Goal: Information Seeking & Learning: Check status

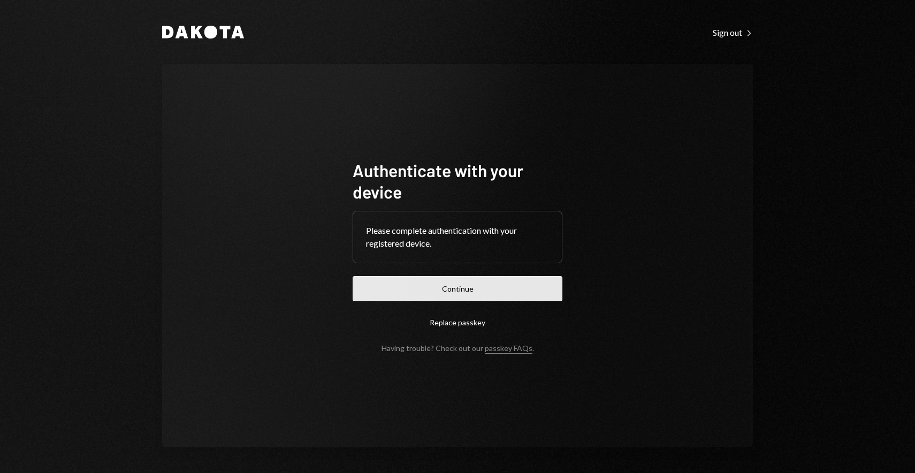
click at [491, 280] on button "Continue" at bounding box center [458, 288] width 210 height 25
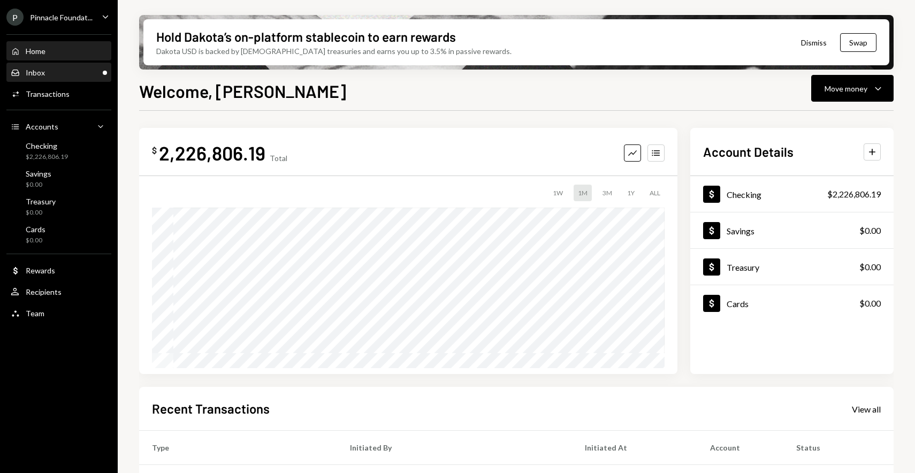
click at [82, 78] on div "Inbox Inbox" at bounding box center [59, 73] width 96 height 18
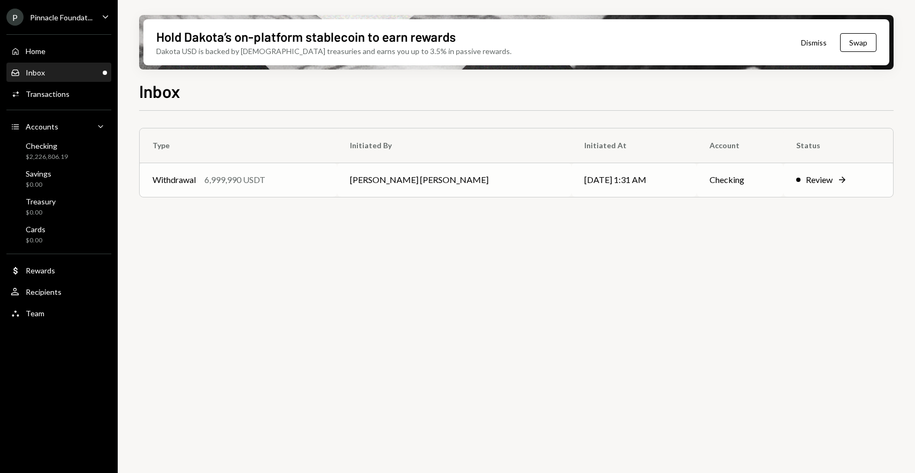
click at [247, 179] on div "6,999,990 USDT" at bounding box center [234, 179] width 61 height 13
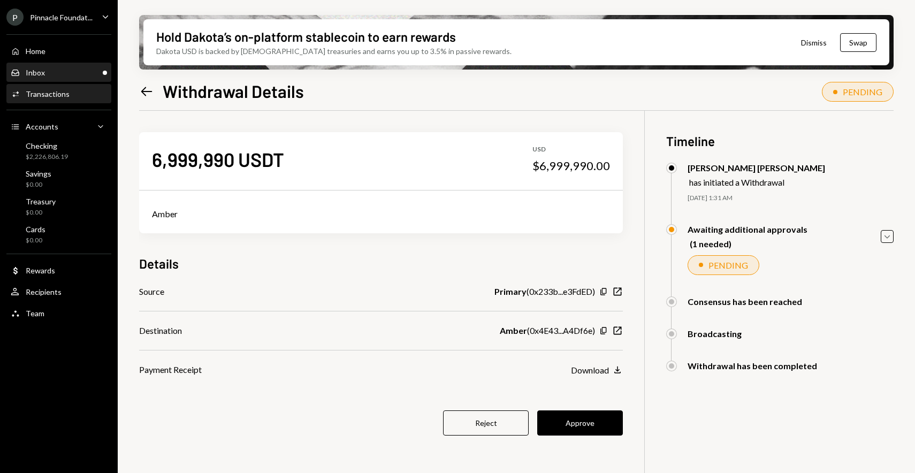
click at [52, 63] on link "Inbox Inbox" at bounding box center [58, 72] width 105 height 19
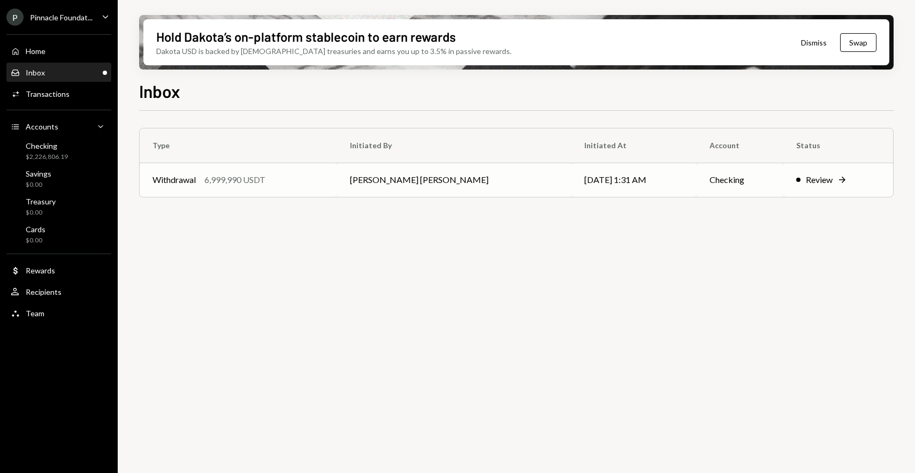
click at [271, 169] on td "Withdrawal 6,999,990 USDT" at bounding box center [238, 180] width 197 height 34
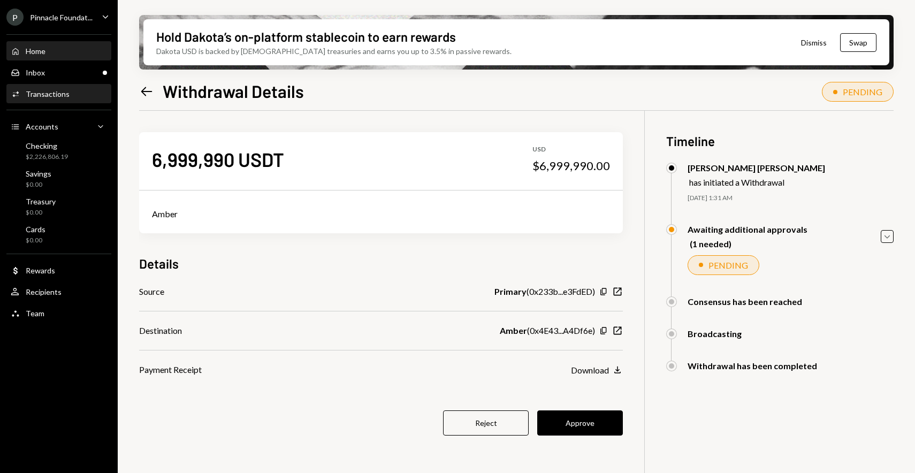
click at [75, 55] on div "Home Home" at bounding box center [59, 52] width 96 height 10
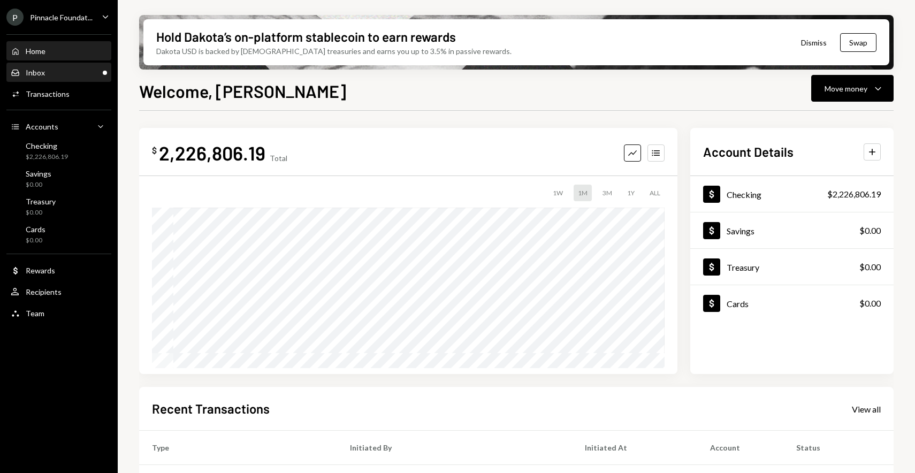
click at [85, 75] on div "Inbox Inbox" at bounding box center [59, 73] width 96 height 10
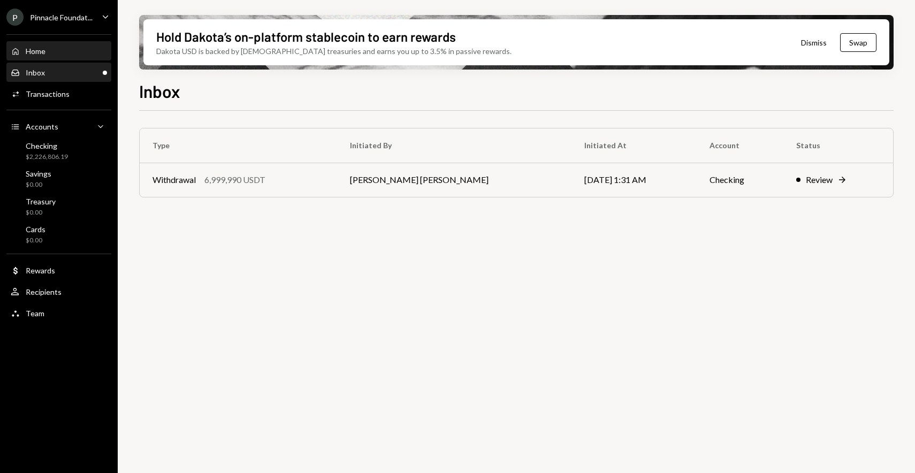
click at [71, 53] on div "Home Home" at bounding box center [59, 52] width 96 height 10
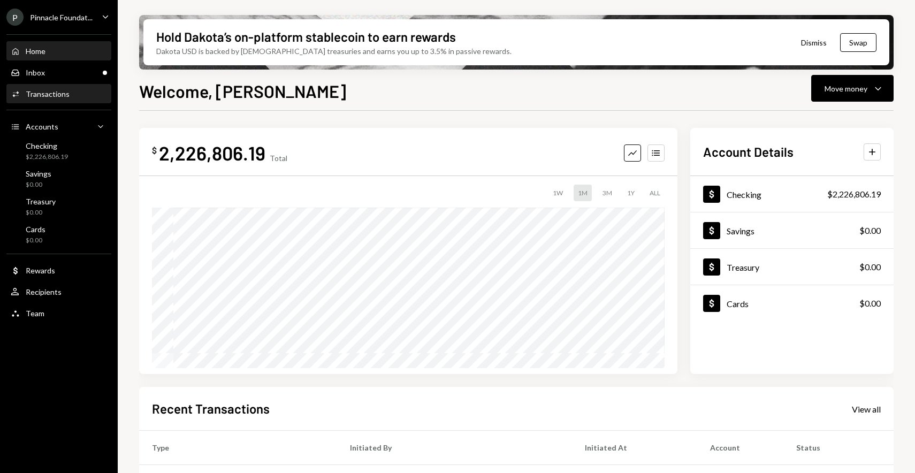
click at [79, 97] on div "Activities Transactions" at bounding box center [59, 94] width 96 height 10
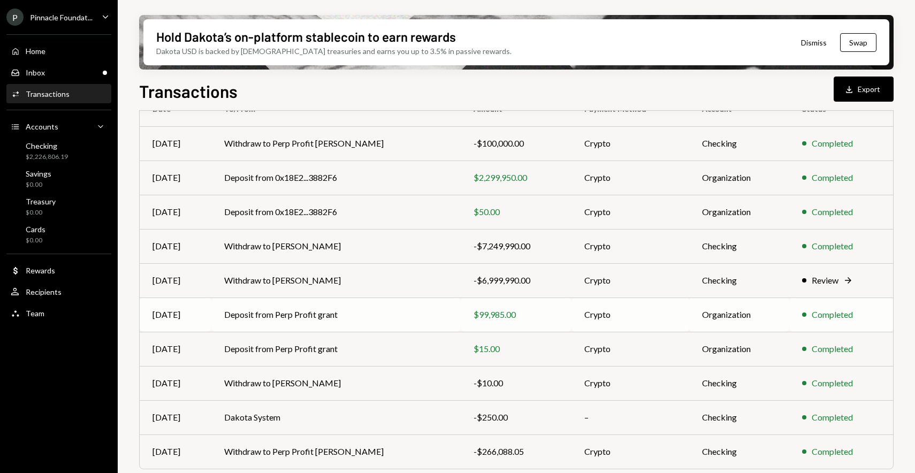
scroll to position [136, 0]
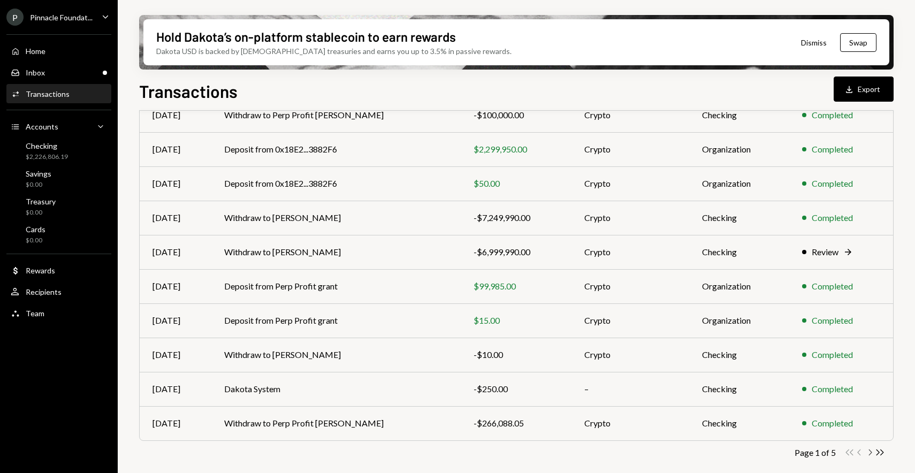
click at [869, 451] on icon "Chevron Right" at bounding box center [870, 452] width 10 height 10
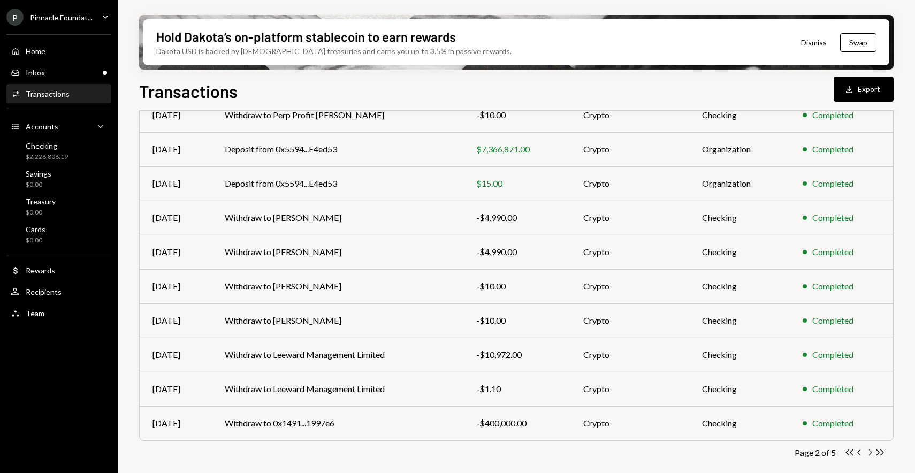
click at [871, 453] on icon "Chevron Right" at bounding box center [870, 452] width 10 height 10
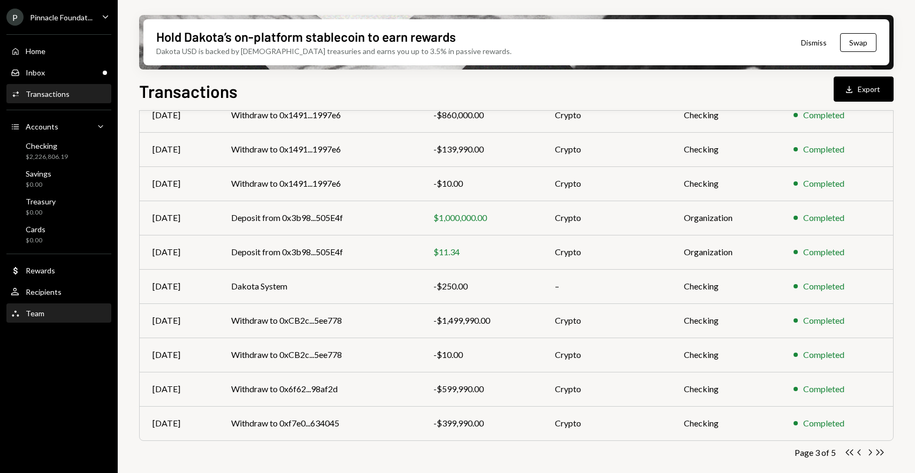
click at [31, 311] on div "Team" at bounding box center [35, 313] width 19 height 9
